Goal: Task Accomplishment & Management: Manage account settings

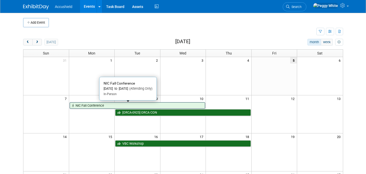
click at [125, 105] on link "NIC Fall Conference" at bounding box center [138, 105] width 136 height 7
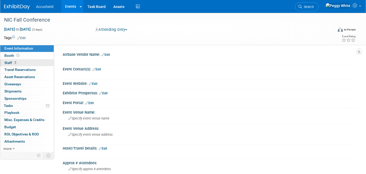
click at [8, 60] on link "2 Staff 2" at bounding box center [26, 62] width 53 height 7
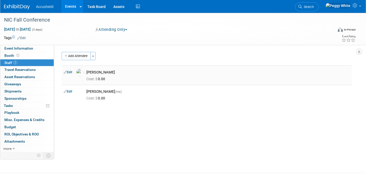
click at [94, 73] on div "[PERSON_NAME]" at bounding box center [217, 72] width 263 height 5
click at [71, 72] on link "Edit" at bounding box center [68, 72] width 8 height 4
select select "7980d9e9-6ad8-4b5f-b08d-3451a7a5c61d"
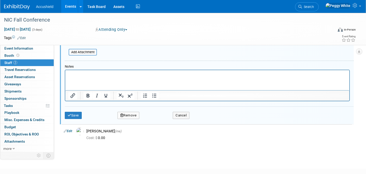
scroll to position [143, 0]
click at [132, 116] on button "Remove" at bounding box center [128, 114] width 22 height 7
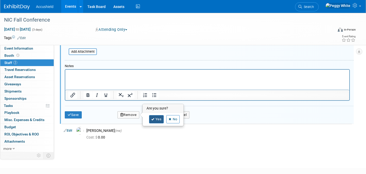
click at [151, 118] on icon at bounding box center [152, 119] width 3 height 3
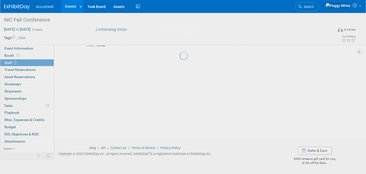
scroll to position [34, 0]
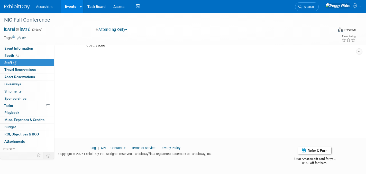
click at [25, 61] on link "1 Staff 1" at bounding box center [26, 62] width 53 height 7
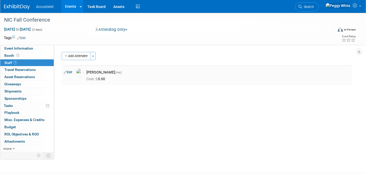
click at [66, 72] on icon at bounding box center [65, 71] width 3 height 5
select select "e7682a4e-a684-4215-a4ac-5e91ce8bd54f"
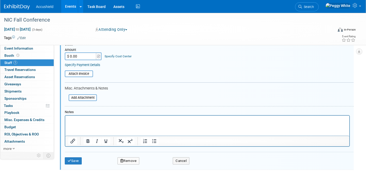
scroll to position [108, 0]
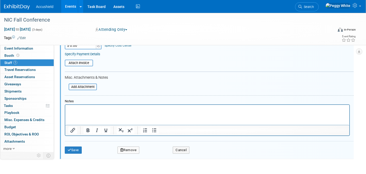
click at [131, 149] on button "Remove" at bounding box center [128, 150] width 22 height 7
click at [158, 153] on link "Yes" at bounding box center [156, 154] width 15 height 8
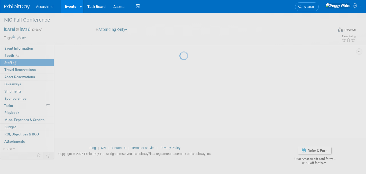
scroll to position [34, 0]
